Goal: Find specific page/section: Find specific page/section

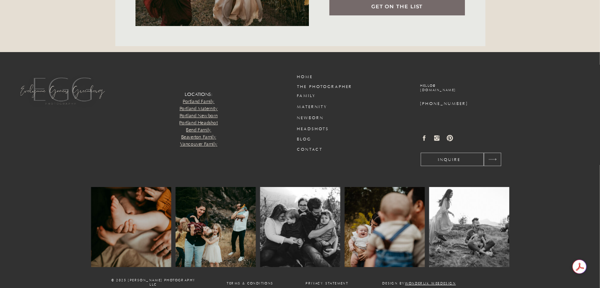
scroll to position [2946, 0]
click at [495, 159] on icon at bounding box center [492, 159] width 11 height 10
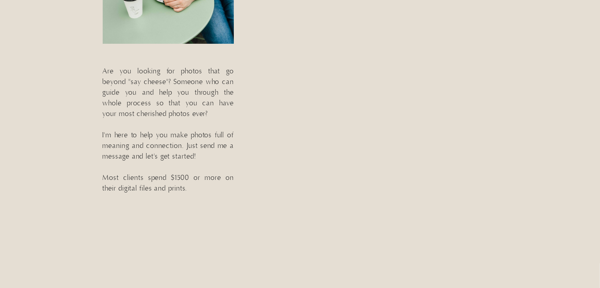
scroll to position [289, 0]
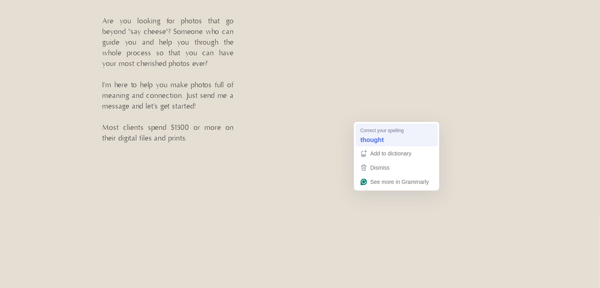
click at [376, 140] on strong "thought" at bounding box center [372, 140] width 24 height 9
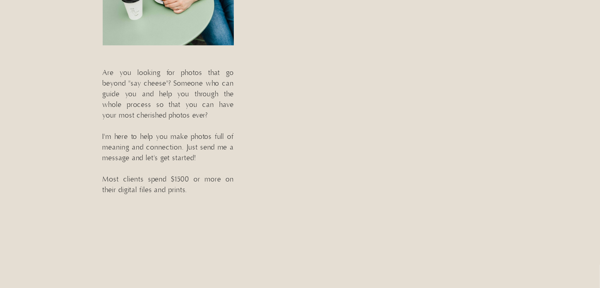
scroll to position [237, 0]
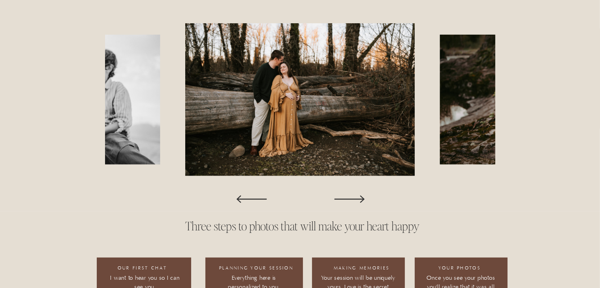
scroll to position [674, 0]
click at [359, 196] on icon at bounding box center [349, 198] width 39 height 39
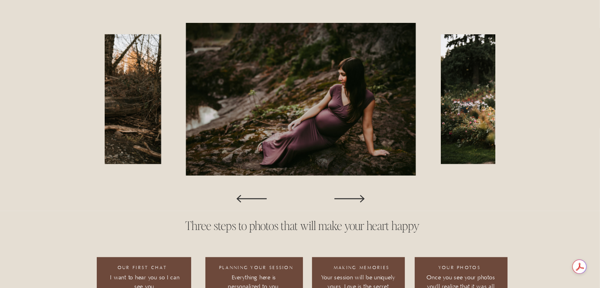
click at [359, 196] on icon at bounding box center [349, 198] width 39 height 39
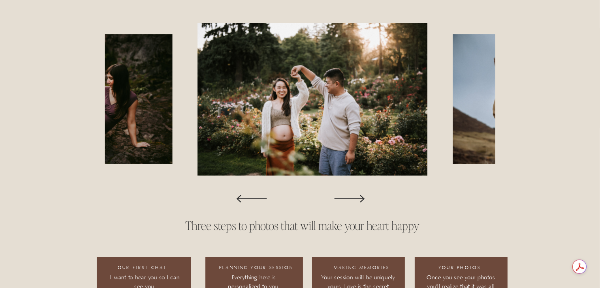
click at [359, 196] on icon at bounding box center [349, 198] width 39 height 39
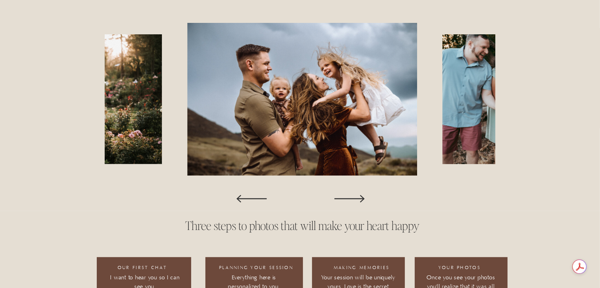
click at [359, 196] on icon at bounding box center [349, 198] width 39 height 39
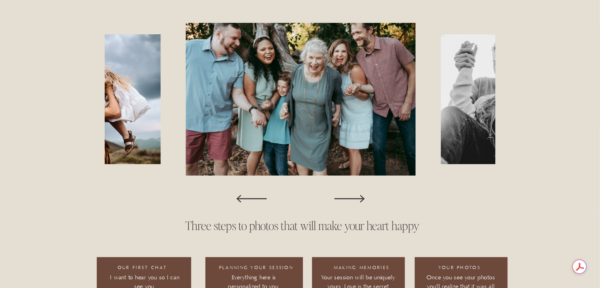
click at [359, 196] on icon at bounding box center [349, 198] width 39 height 39
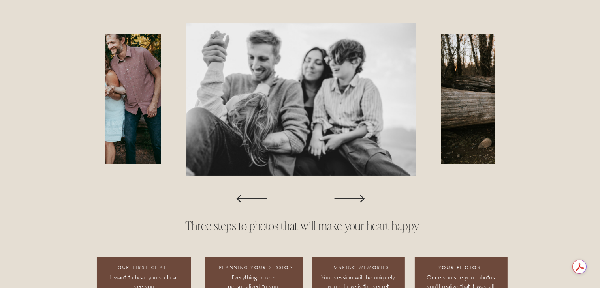
click at [359, 196] on icon at bounding box center [349, 198] width 39 height 39
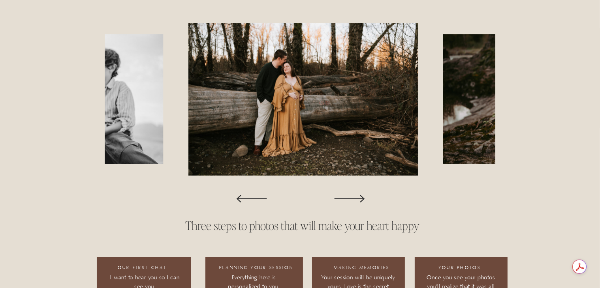
click at [359, 196] on icon at bounding box center [349, 198] width 39 height 39
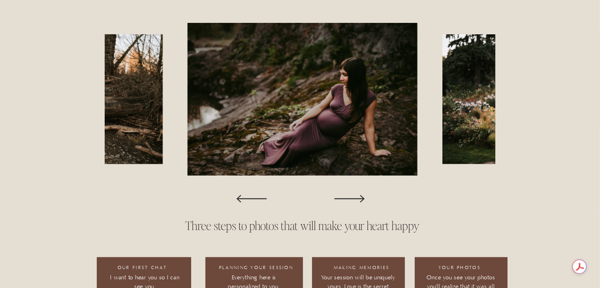
click at [359, 196] on icon at bounding box center [349, 198] width 39 height 39
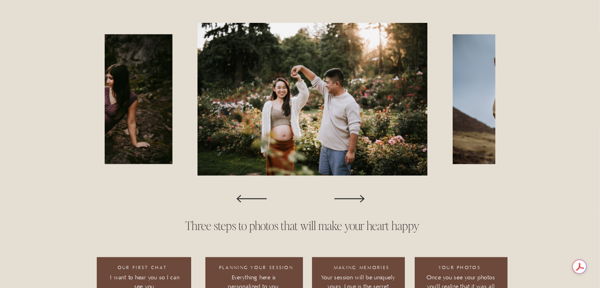
click at [359, 196] on icon at bounding box center [349, 198] width 39 height 39
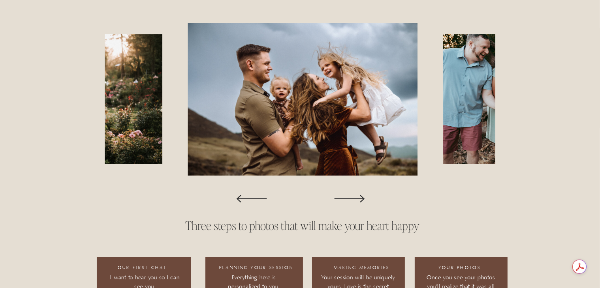
click at [359, 196] on icon at bounding box center [349, 198] width 39 height 39
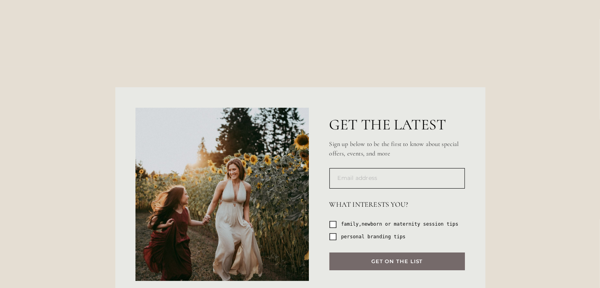
scroll to position [2954, 0]
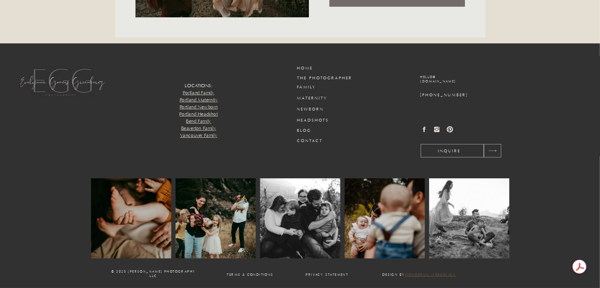
click at [438, 273] on link "wonderlik webdesign" at bounding box center [430, 275] width 51 height 4
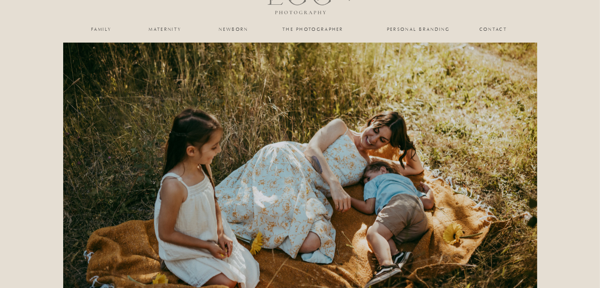
scroll to position [0, 0]
